Goal: Navigation & Orientation: Find specific page/section

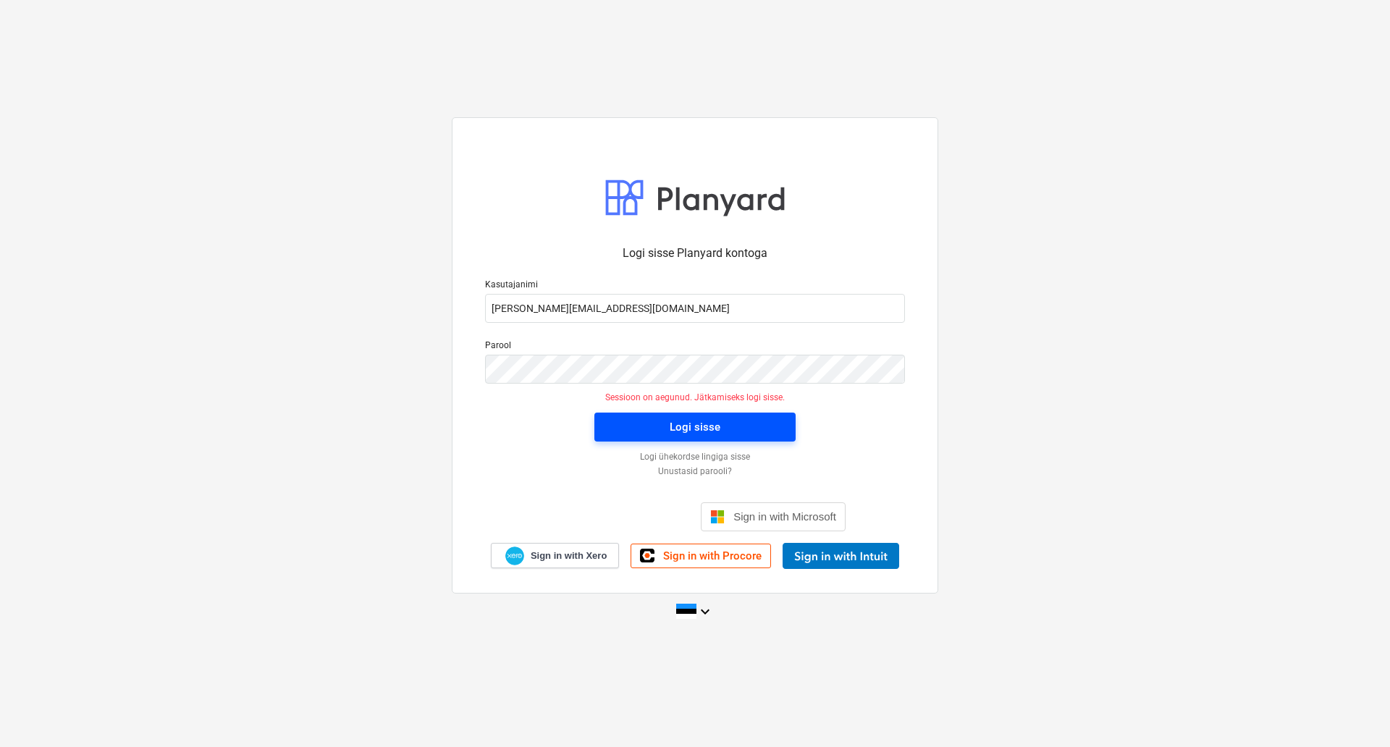
click at [676, 426] on div "Logi sisse" at bounding box center [695, 427] width 51 height 19
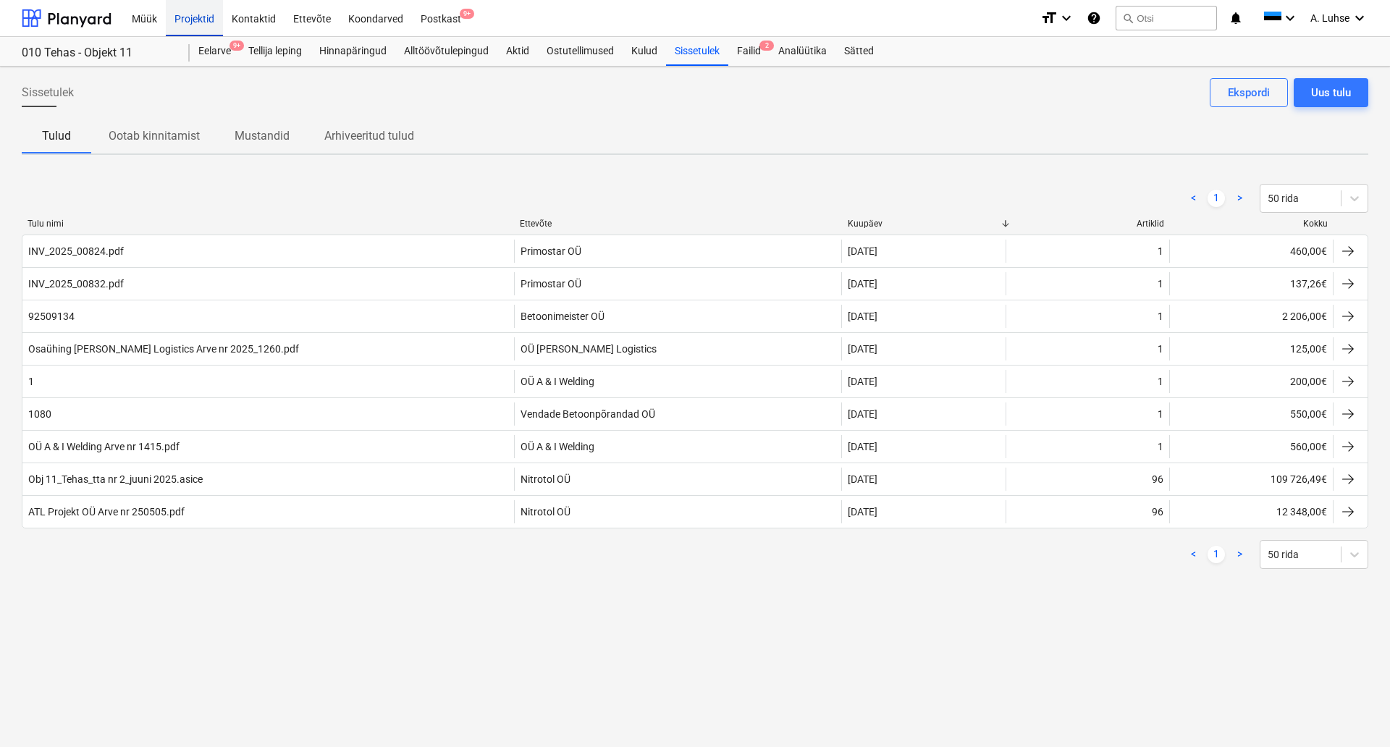
click at [188, 19] on div "Projektid" at bounding box center [194, 17] width 57 height 37
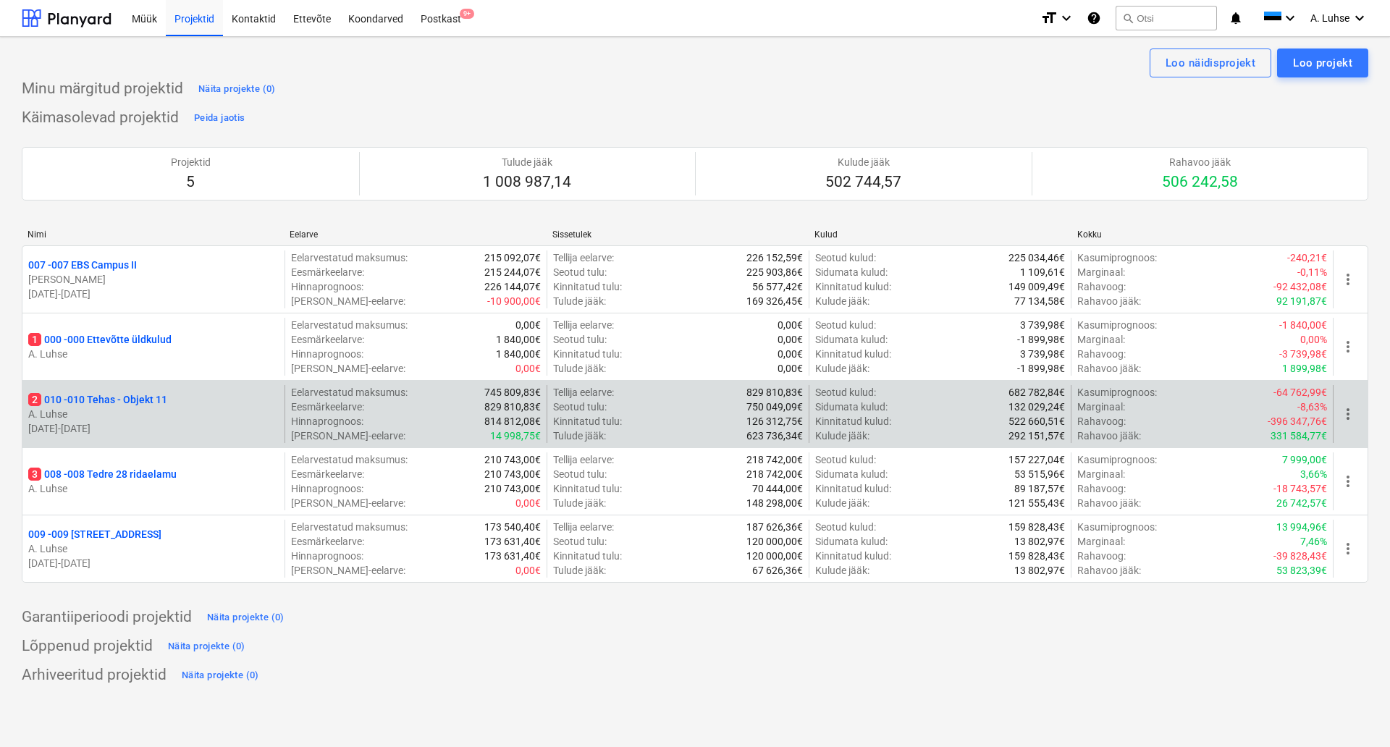
click at [167, 397] on p "2 010 - 010 Tehas - Objekt 11" at bounding box center [97, 399] width 139 height 14
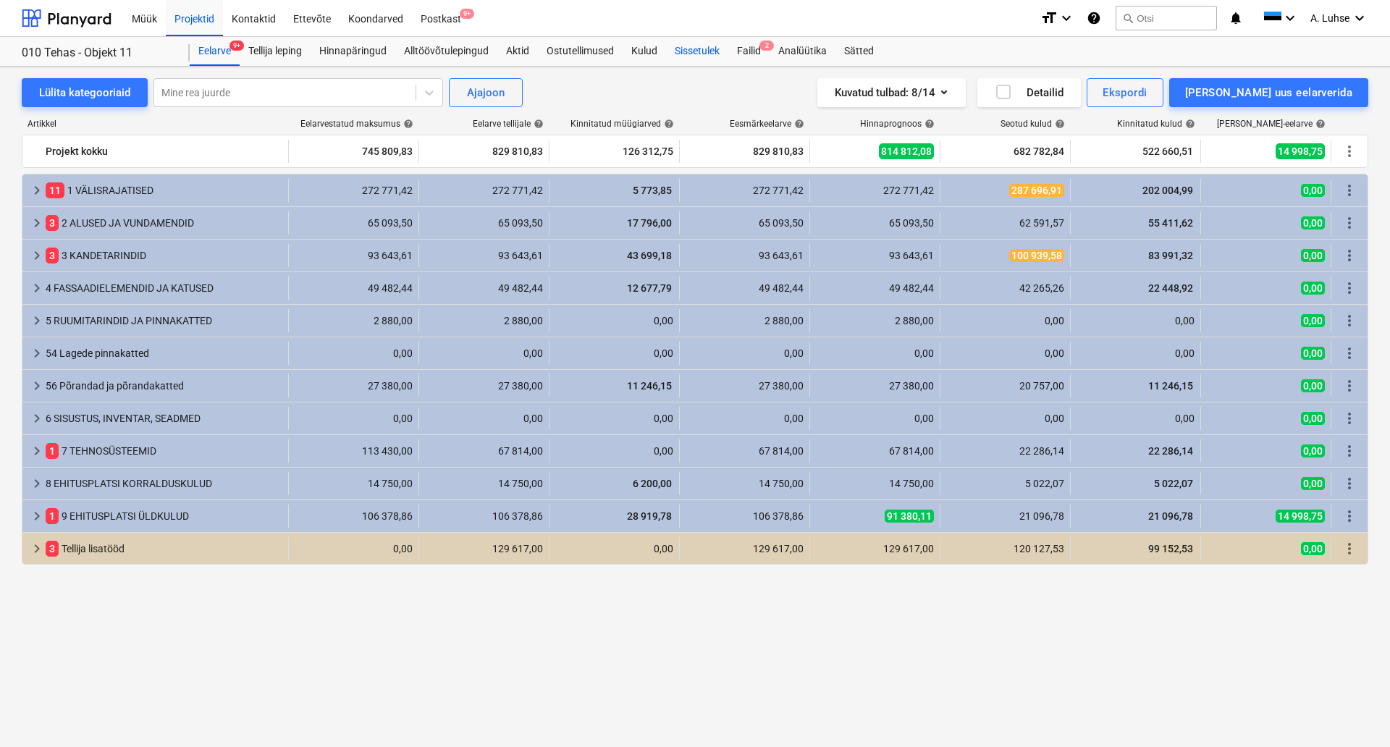
click at [680, 53] on div "Sissetulek" at bounding box center [697, 51] width 62 height 29
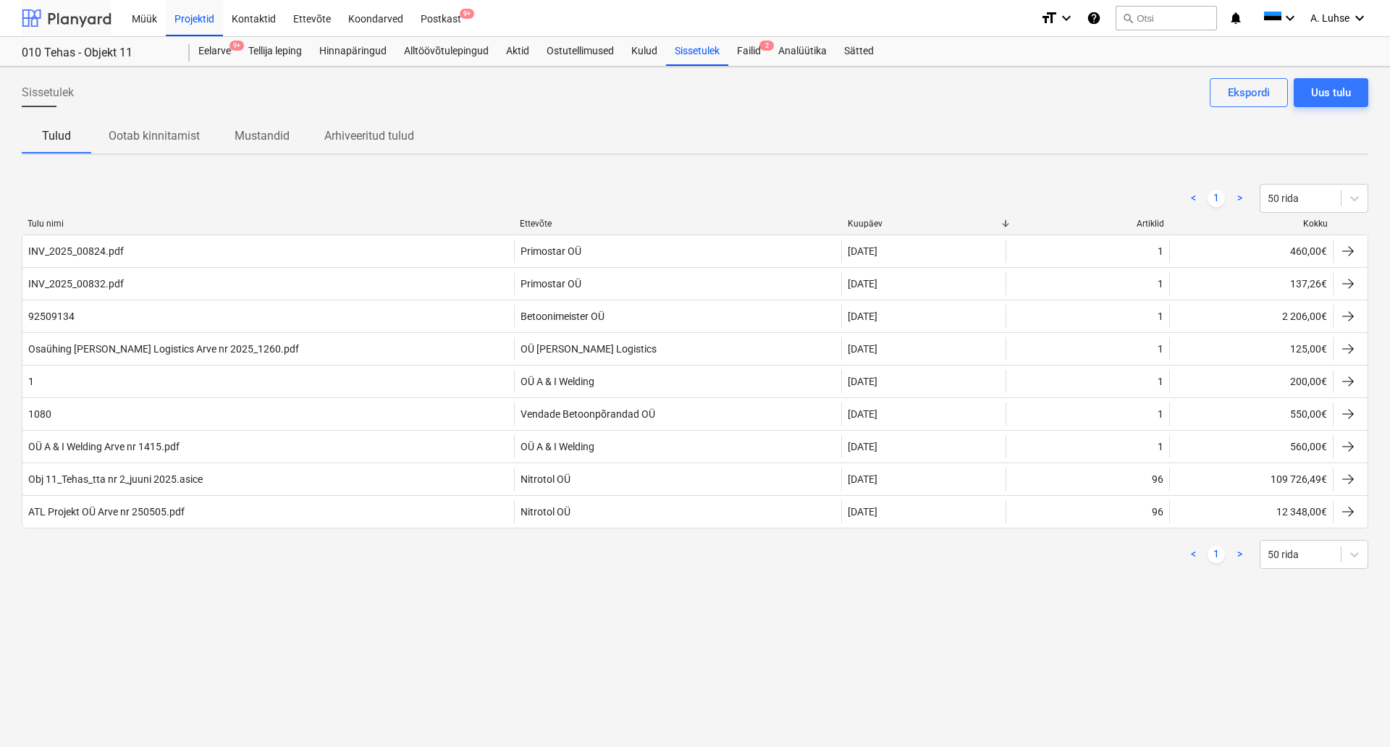
click at [72, 15] on div at bounding box center [67, 18] width 90 height 36
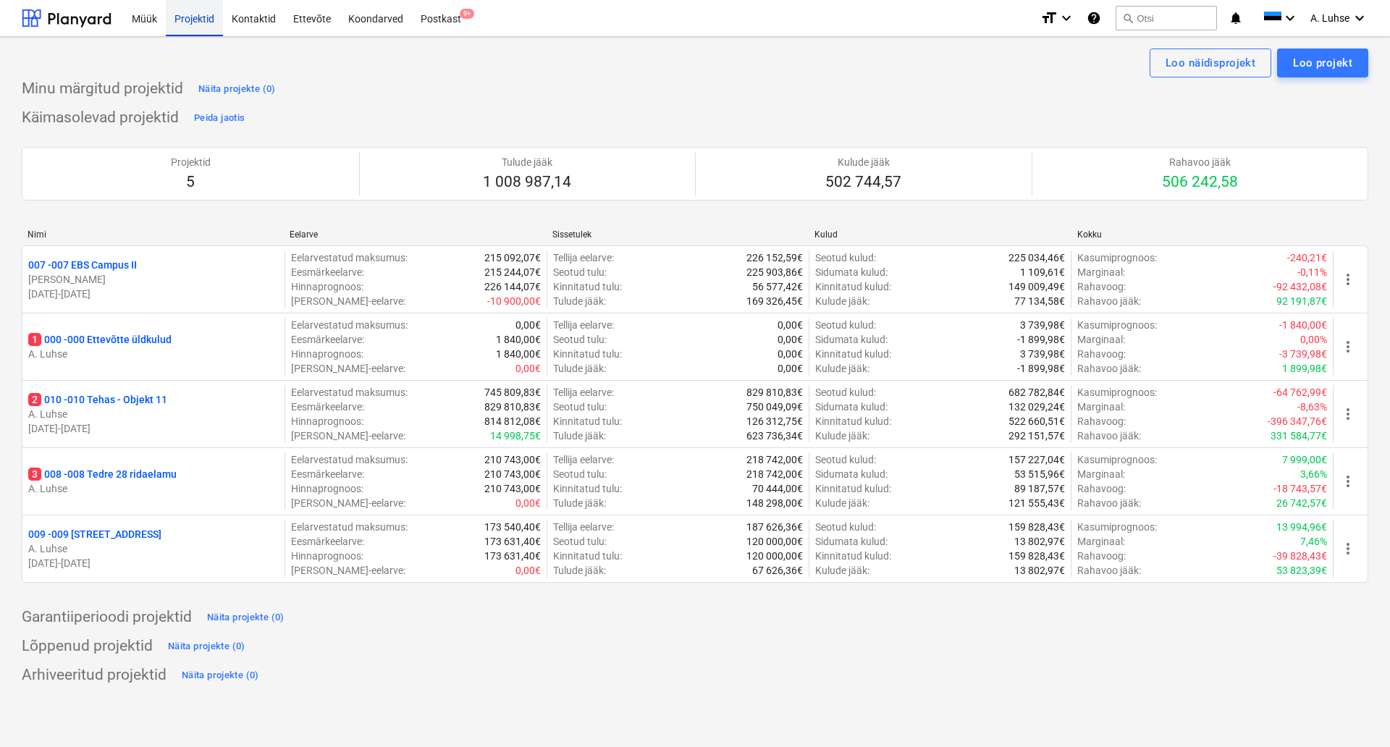
click at [187, 22] on div "Projektid" at bounding box center [194, 17] width 57 height 37
click at [443, 22] on div "Postkast 9+" at bounding box center [441, 17] width 58 height 37
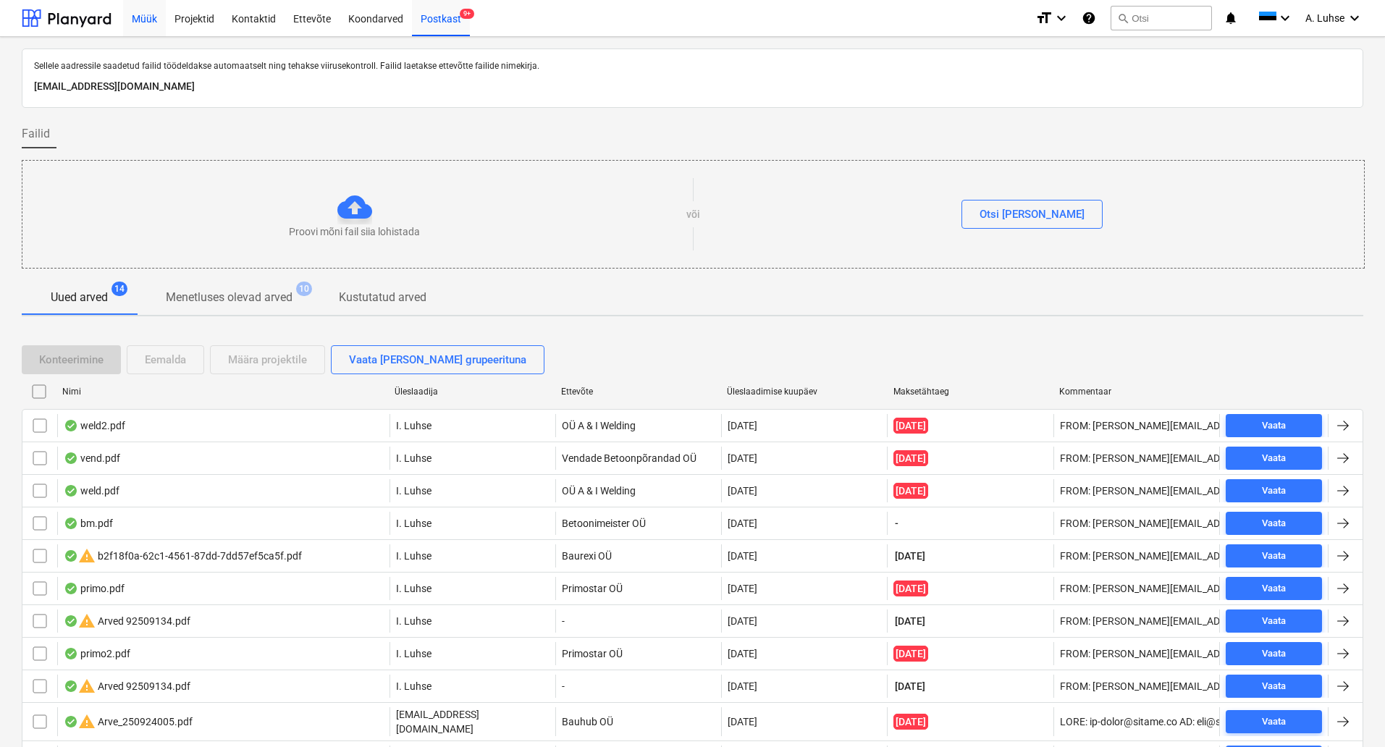
click at [130, 19] on div "Müük" at bounding box center [144, 17] width 43 height 37
